Goal: Information Seeking & Learning: Learn about a topic

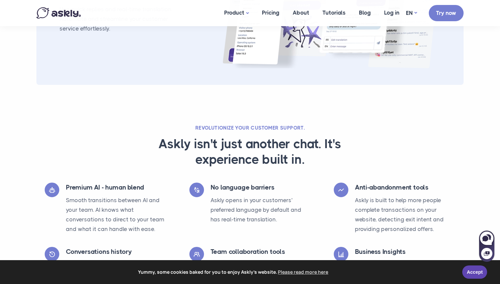
scroll to position [968, 0]
click at [244, 52] on link "AI chat" at bounding box center [251, 54] width 66 height 12
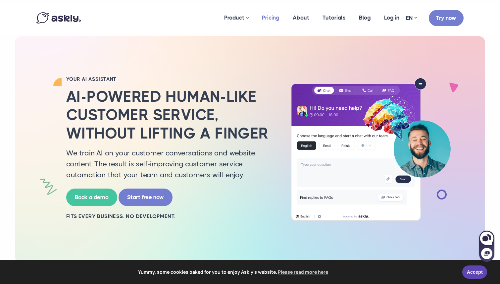
click at [274, 19] on link "Pricing" at bounding box center [270, 18] width 31 height 32
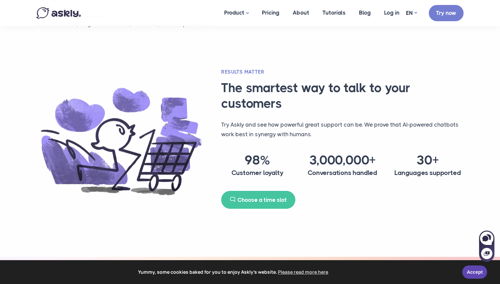
scroll to position [440, 0]
